Goal: Task Accomplishment & Management: Use online tool/utility

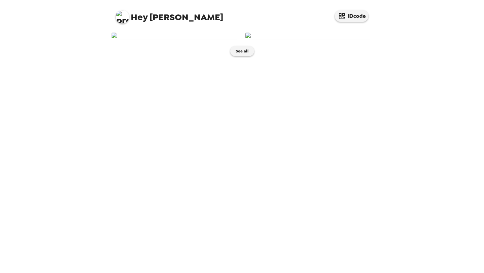
click at [194, 39] on img at bounding box center [175, 35] width 128 height 7
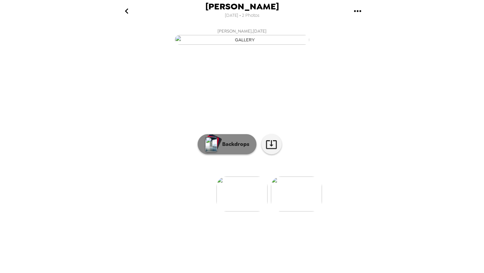
click at [229, 148] on p "Backdrops" at bounding box center [234, 144] width 31 height 8
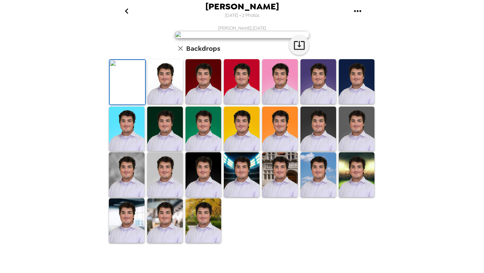
scroll to position [46, 0]
click at [166, 104] on img at bounding box center [165, 81] width 36 height 45
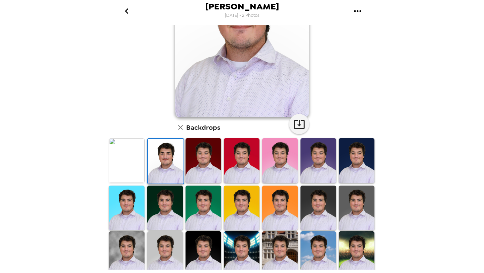
scroll to position [132, 0]
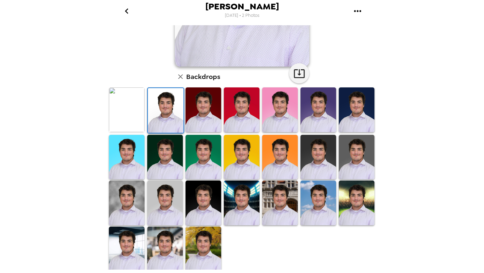
click at [277, 197] on img at bounding box center [280, 202] width 36 height 45
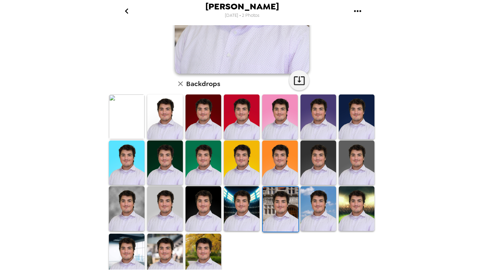
scroll to position [131, 0]
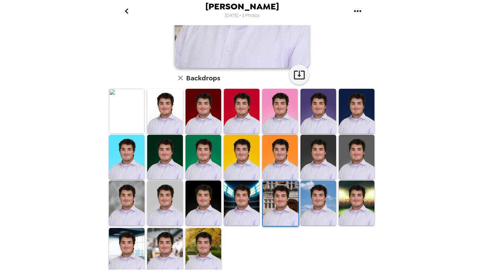
click at [157, 242] on img at bounding box center [165, 250] width 36 height 45
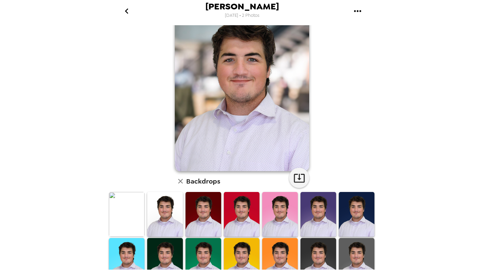
scroll to position [135, 0]
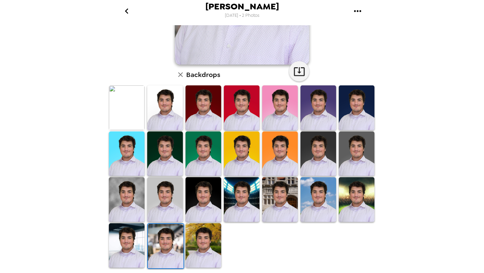
click at [202, 241] on img at bounding box center [203, 245] width 36 height 45
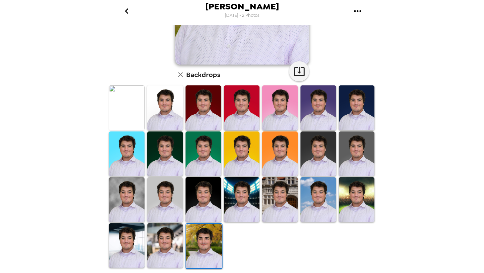
click at [121, 242] on img at bounding box center [127, 245] width 36 height 45
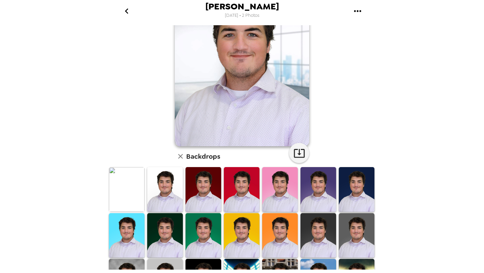
scroll to position [120, 0]
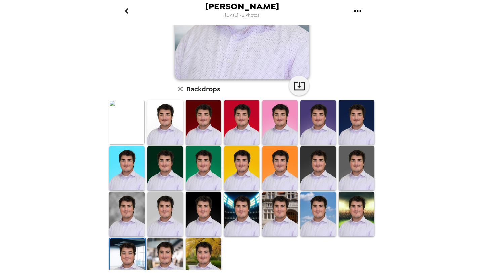
click at [344, 122] on img at bounding box center [357, 122] width 36 height 45
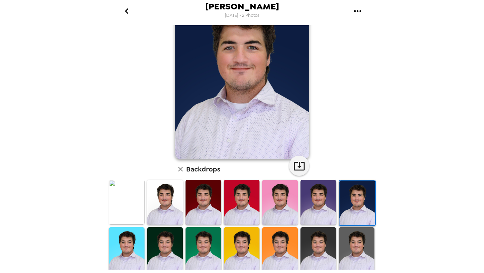
scroll to position [87, 0]
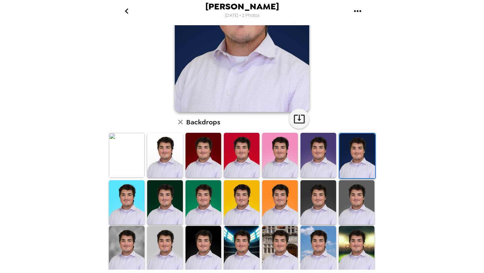
click at [174, 154] on img at bounding box center [165, 155] width 36 height 45
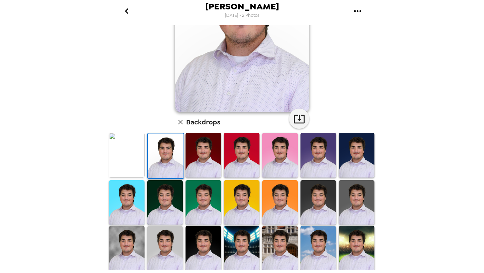
click at [135, 165] on img at bounding box center [127, 155] width 36 height 45
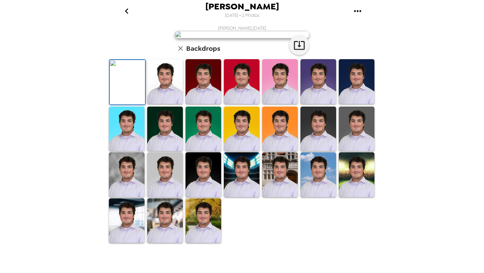
click at [135, 151] on img at bounding box center [127, 129] width 36 height 45
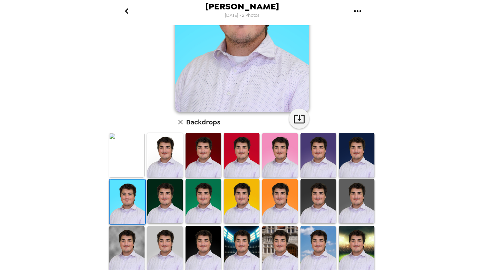
click at [209, 152] on img at bounding box center [203, 155] width 36 height 45
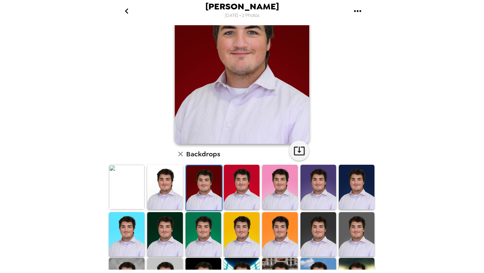
scroll to position [135, 0]
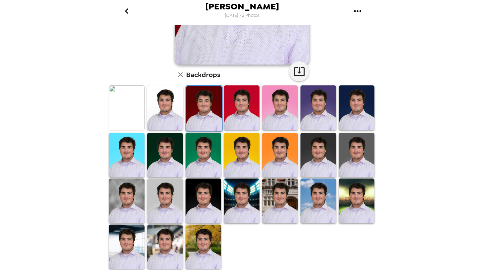
click at [212, 195] on img at bounding box center [203, 200] width 36 height 45
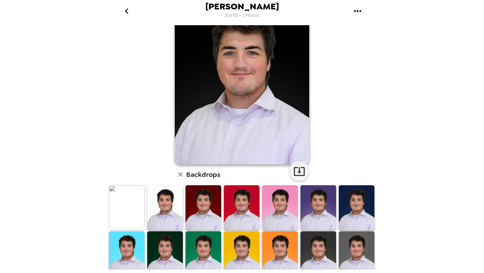
scroll to position [117, 0]
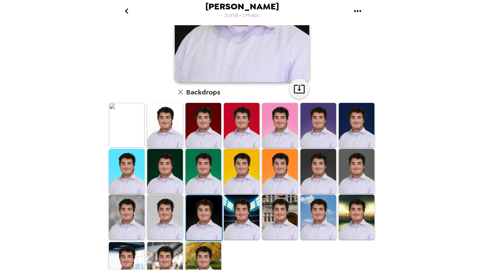
click at [320, 171] on img at bounding box center [318, 171] width 36 height 45
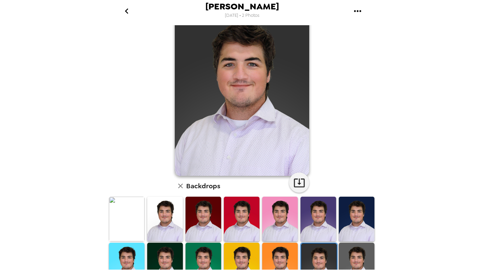
scroll to position [48, 0]
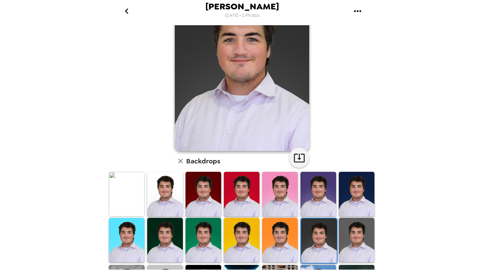
click at [352, 232] on img at bounding box center [357, 240] width 36 height 45
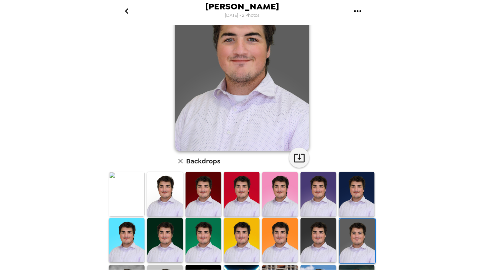
scroll to position [94, 0]
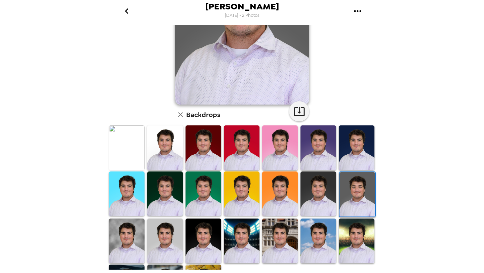
click at [346, 145] on img at bounding box center [357, 147] width 36 height 45
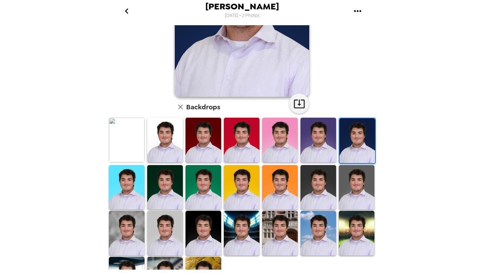
scroll to position [131, 0]
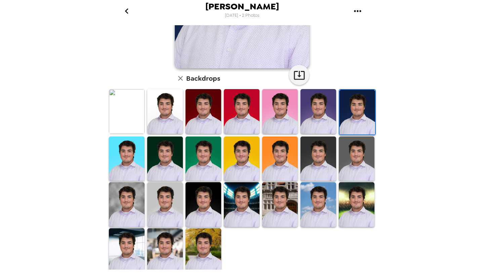
click at [131, 204] on img at bounding box center [127, 204] width 36 height 45
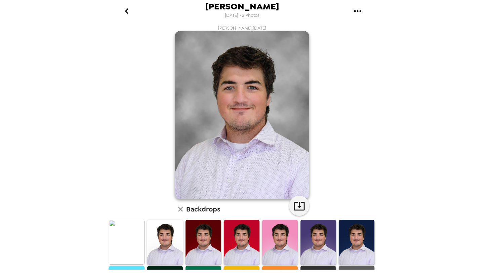
scroll to position [135, 0]
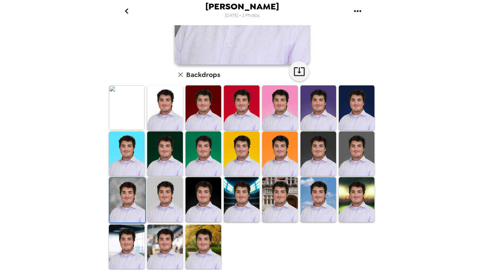
click at [159, 203] on img at bounding box center [165, 199] width 36 height 45
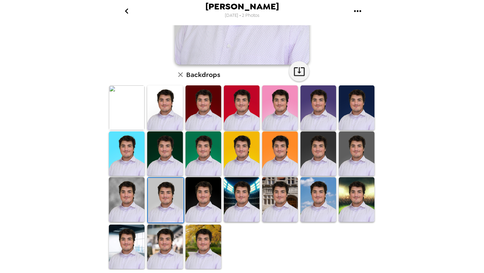
click at [121, 242] on img at bounding box center [127, 246] width 36 height 45
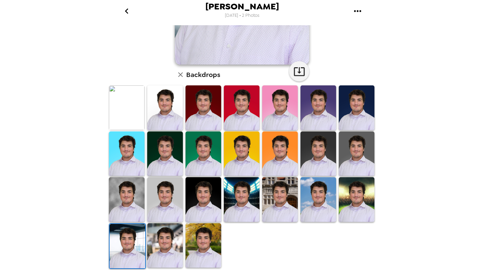
click at [173, 240] on img at bounding box center [165, 245] width 36 height 45
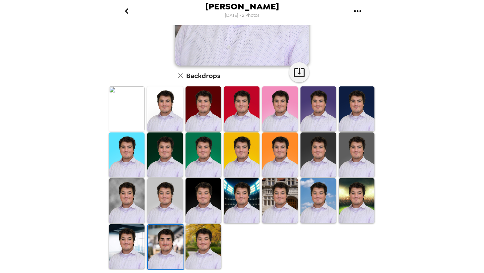
scroll to position [0, 0]
